Goal: Register for event/course

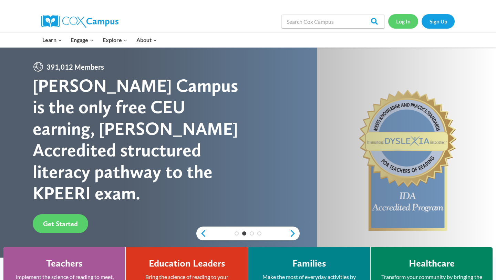
click at [404, 23] on link "Log In" at bounding box center [403, 21] width 30 height 14
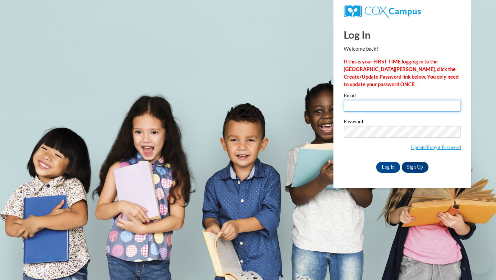
type input "[EMAIL_ADDRESS][DOMAIN_NAME]"
click at [387, 112] on div "Email novotnyso@uwplatt.edu" at bounding box center [402, 105] width 117 height 24
click at [389, 106] on input "novotnyso@uwplatt.edu" at bounding box center [402, 106] width 117 height 12
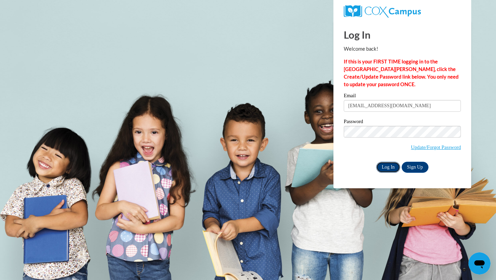
click at [389, 168] on input "Log In" at bounding box center [388, 167] width 24 height 11
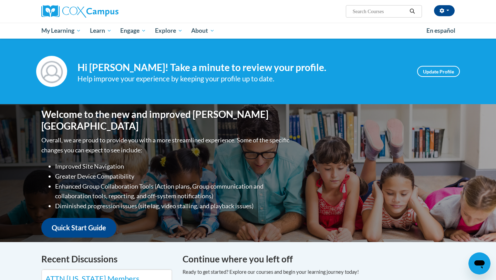
drag, startPoint x: 496, startPoint y: 122, endPoint x: 454, endPoint y: 214, distance: 100.8
click at [496, 122] on div "Welcome to the new and improved Cox Campus Overall, we are proud to provide you…" at bounding box center [248, 173] width 496 height 138
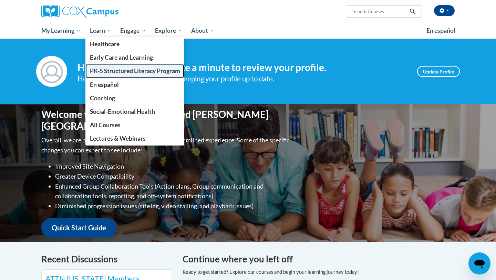
click at [108, 71] on span "PK-5 Structured Literacy Program" at bounding box center [135, 70] width 90 height 7
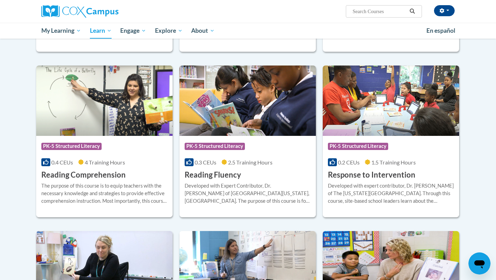
scroll to position [552, 0]
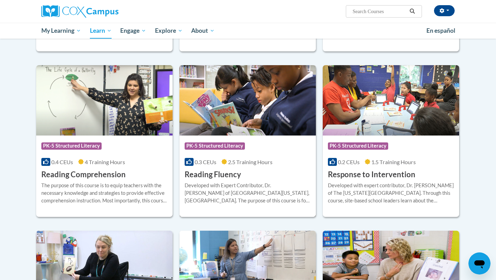
click at [222, 149] on span "PK-5 Structured Literacy" at bounding box center [215, 145] width 60 height 7
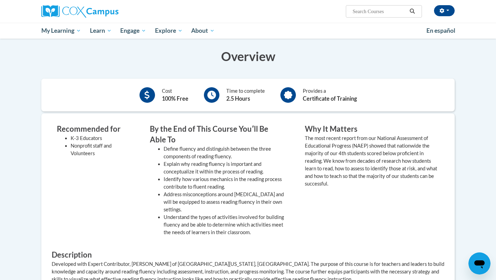
scroll to position [49, 0]
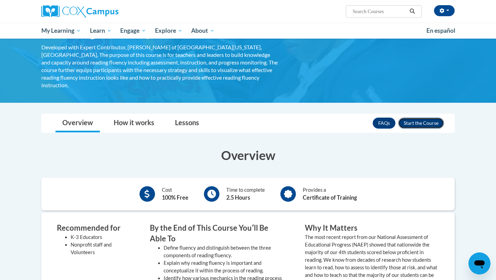
click at [422, 118] on button "Enroll" at bounding box center [421, 123] width 46 height 11
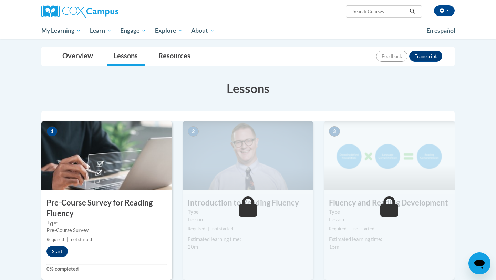
scroll to position [71, 0]
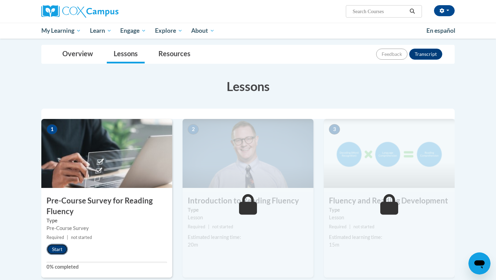
click at [60, 252] on button "Start" at bounding box center [57, 249] width 21 height 11
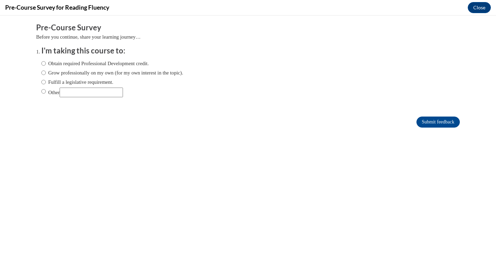
scroll to position [0, 0]
click at [113, 67] on div "Obtain required Professional Development credit. Grow professionally on my own …" at bounding box center [112, 78] width 142 height 44
click at [118, 62] on label "Obtain required Professional Development credit." at bounding box center [95, 64] width 108 height 8
click at [46, 62] on input "Obtain required Professional Development credit." at bounding box center [43, 64] width 4 height 8
radio input "true"
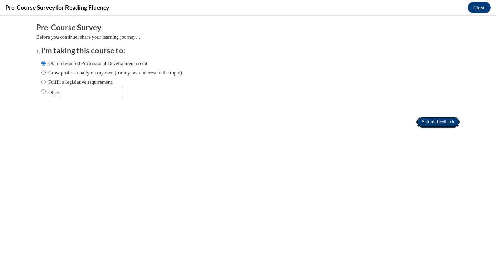
click at [441, 126] on input "Submit feedback" at bounding box center [438, 121] width 43 height 11
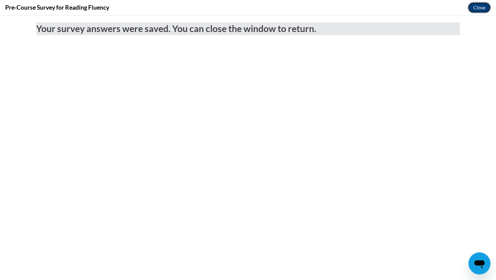
click at [480, 9] on button "Close" at bounding box center [479, 7] width 23 height 11
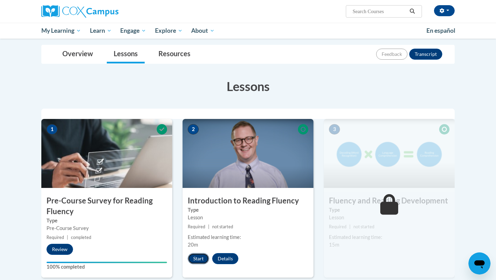
click at [196, 258] on button "Start" at bounding box center [198, 258] width 21 height 11
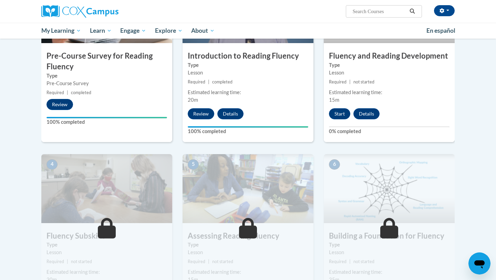
scroll to position [217, 0]
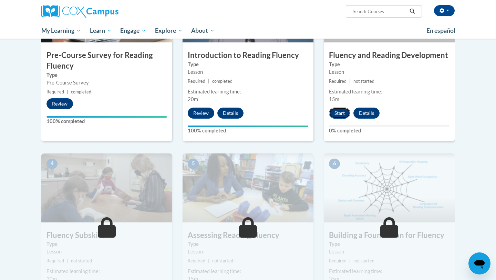
click at [346, 112] on button "Start" at bounding box center [339, 113] width 21 height 11
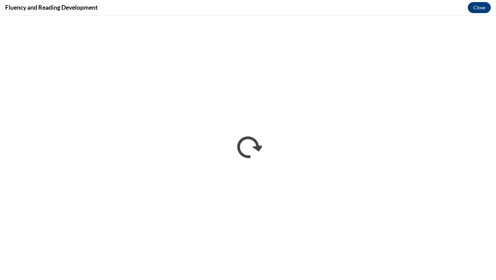
scroll to position [0, 0]
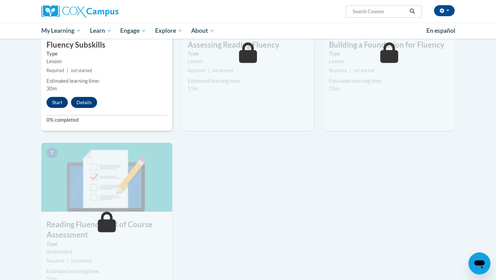
scroll to position [407, 0]
